Goal: Register for event/course

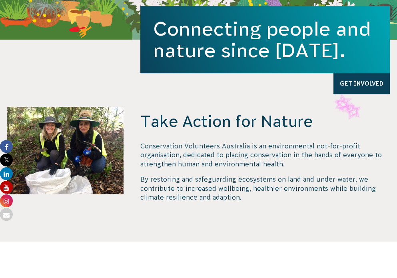
scroll to position [319, 0]
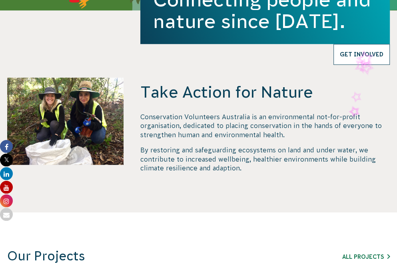
click at [355, 63] on link "Get Involved" at bounding box center [361, 54] width 56 height 21
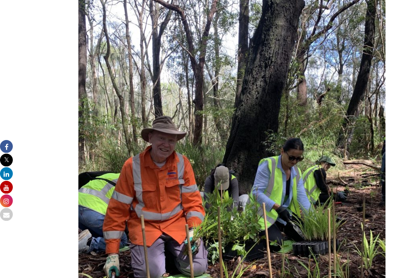
scroll to position [3474, 0]
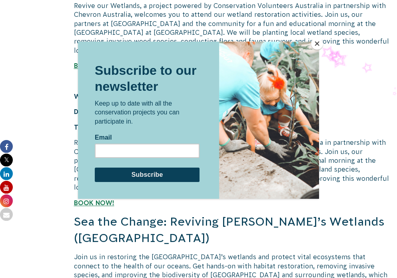
click at [318, 43] on button "Close" at bounding box center [317, 44] width 12 height 12
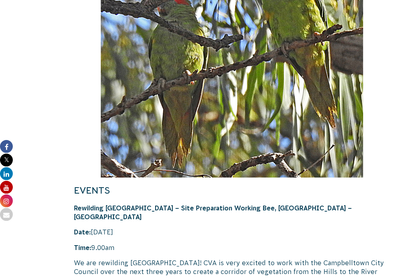
scroll to position [11413, 0]
